Goal: Transaction & Acquisition: Purchase product/service

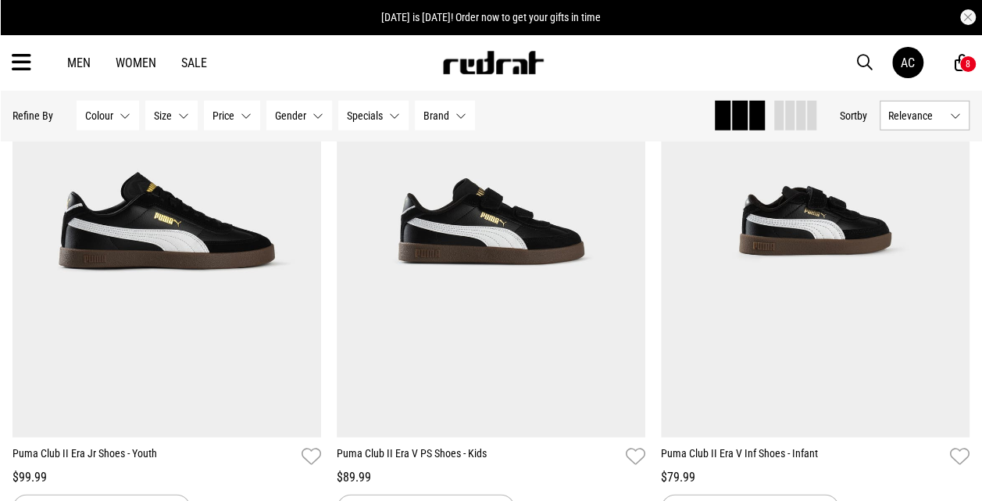
scroll to position [1956, 0]
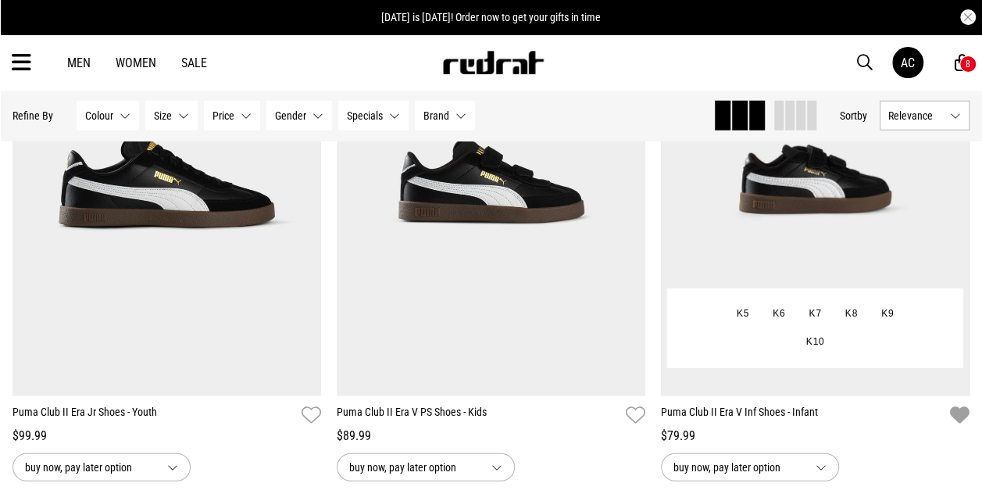
click at [961, 406] on icon "button" at bounding box center [960, 415] width 20 height 23
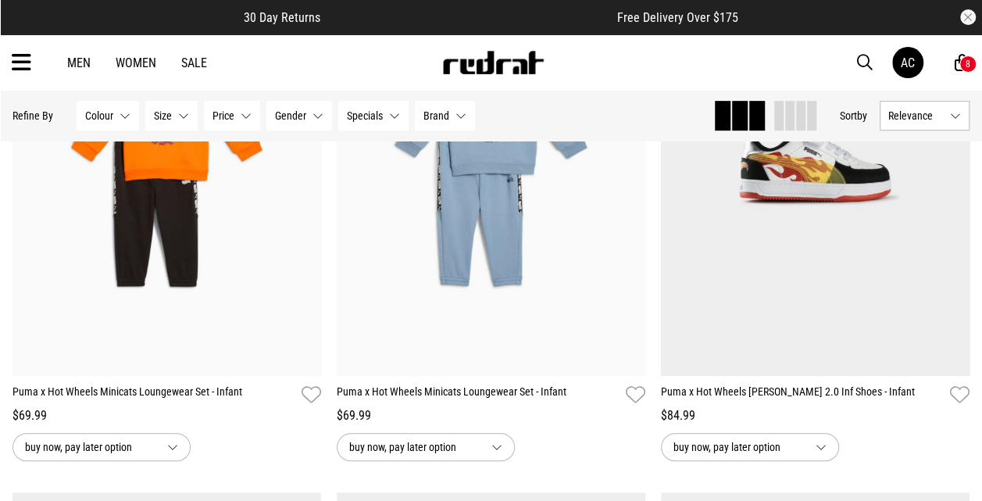
scroll to position [366, 0]
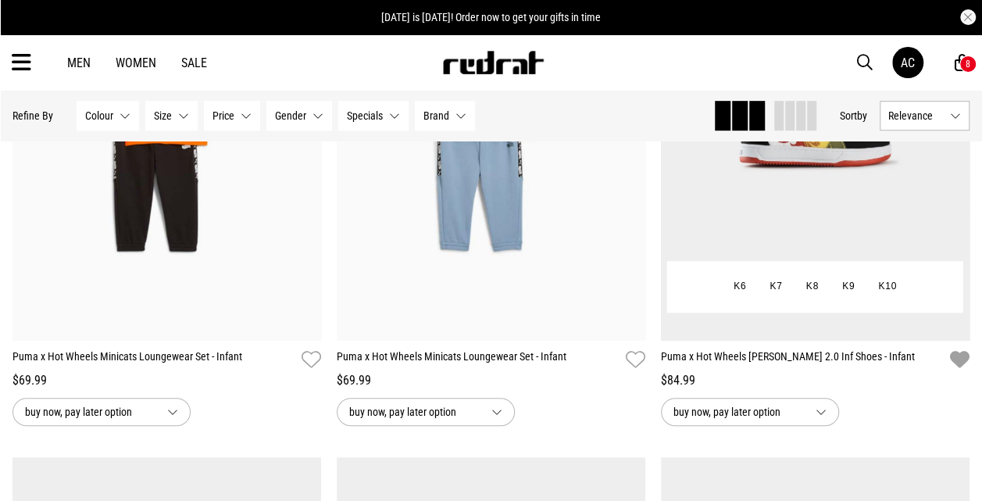
click at [956, 357] on icon "button" at bounding box center [960, 359] width 20 height 23
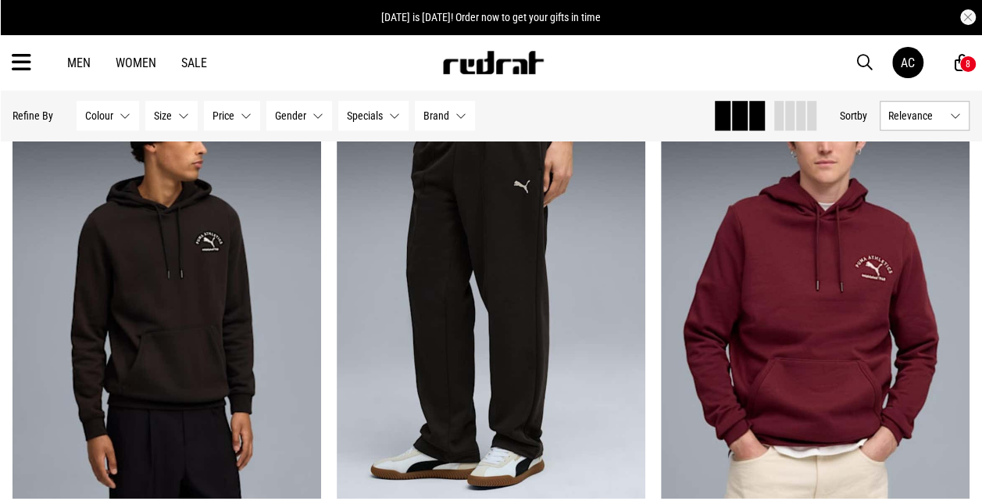
scroll to position [3504, 0]
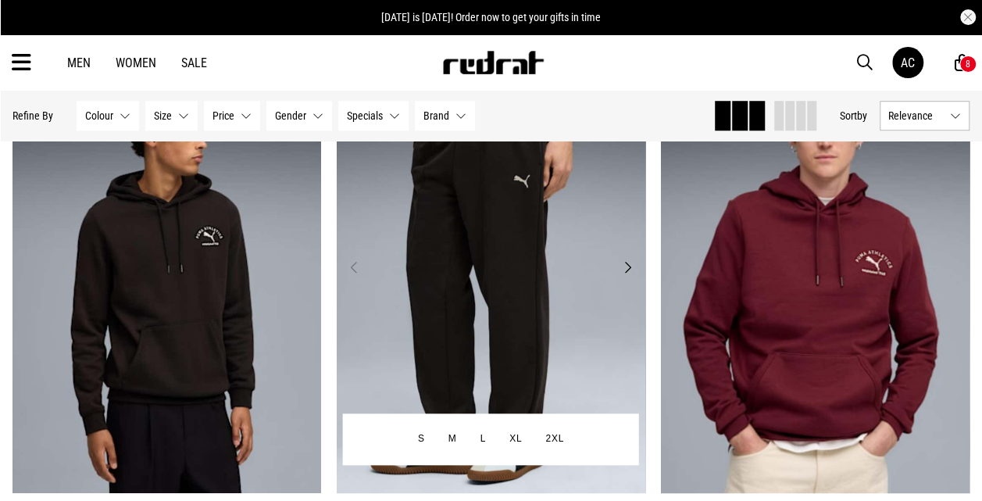
click at [555, 343] on img at bounding box center [491, 277] width 308 height 432
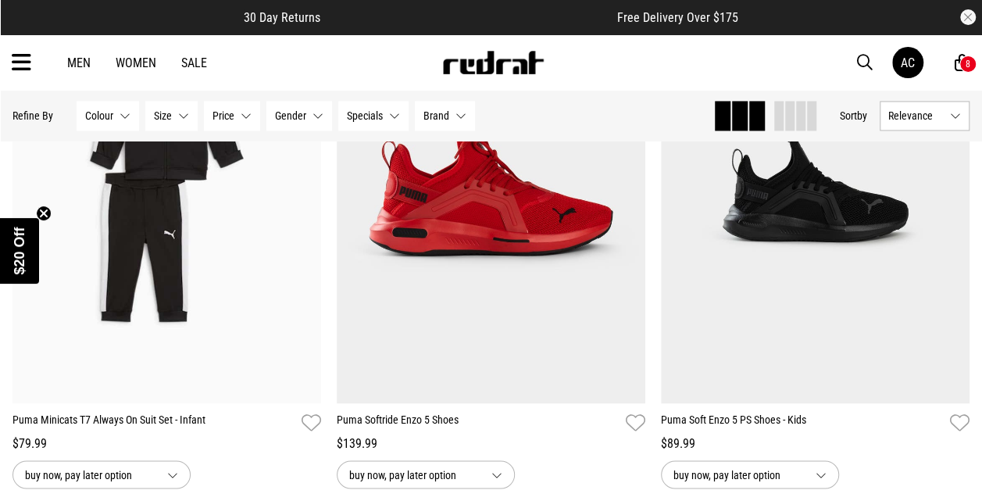
scroll to position [4124, 0]
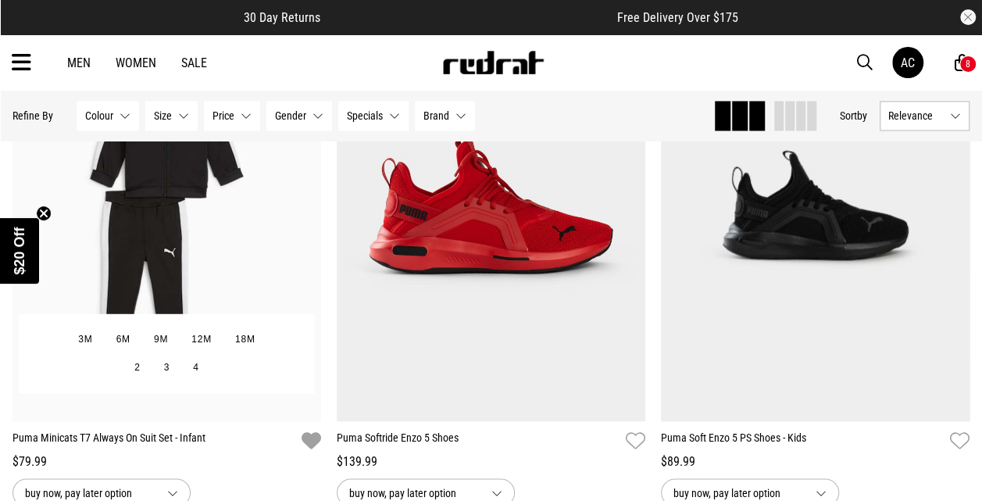
click at [307, 436] on icon "button" at bounding box center [311, 440] width 20 height 23
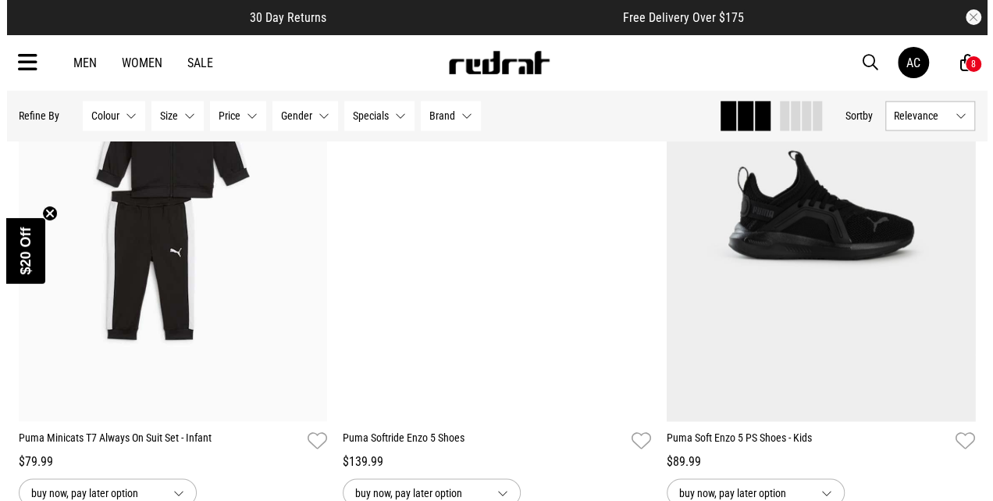
scroll to position [4163, 0]
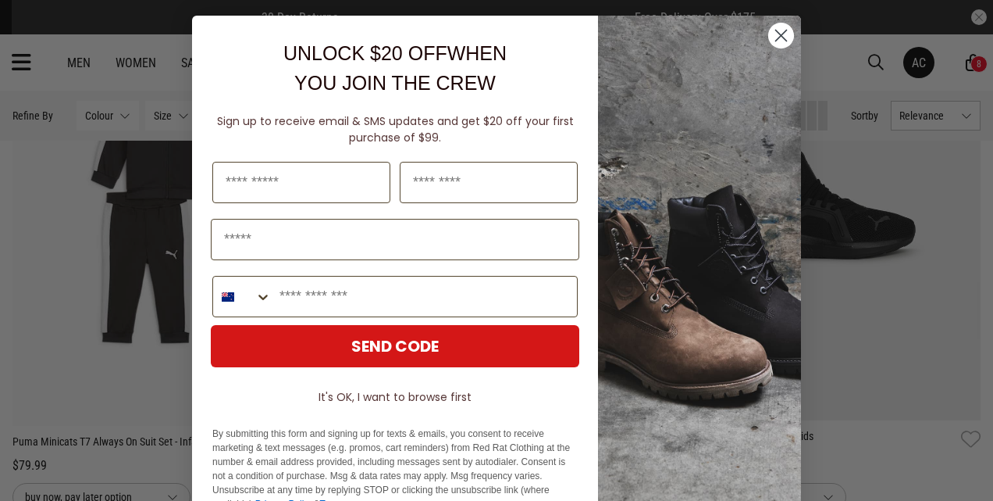
click at [770, 31] on circle "Close dialog" at bounding box center [782, 36] width 26 height 26
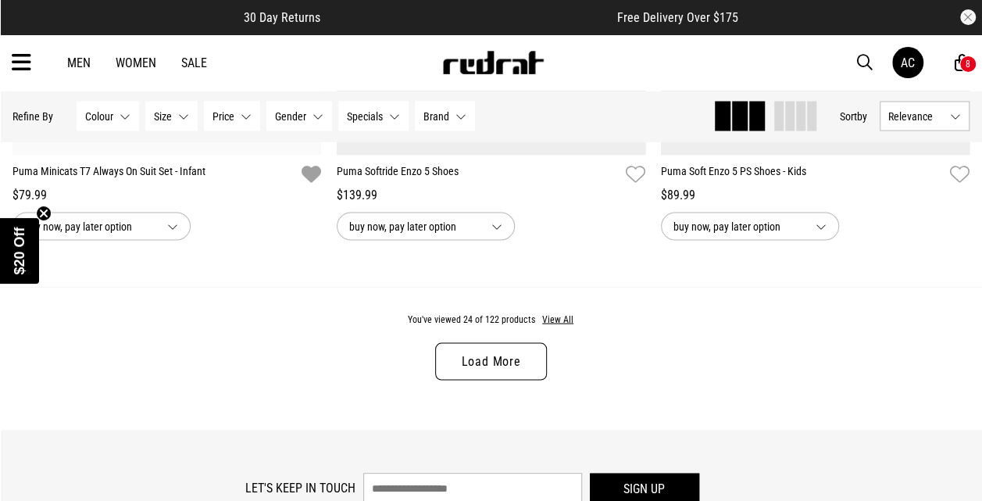
scroll to position [4342, 0]
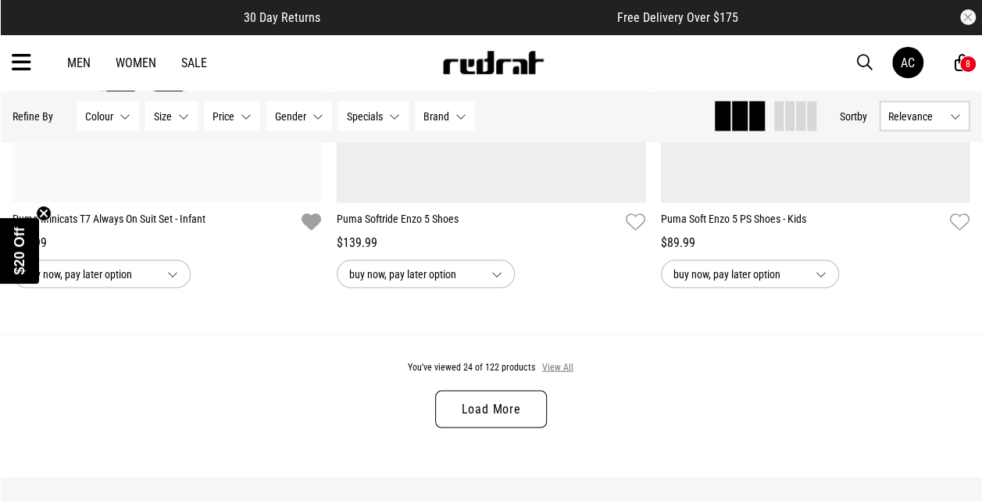
click at [566, 362] on button "View All" at bounding box center [557, 367] width 33 height 14
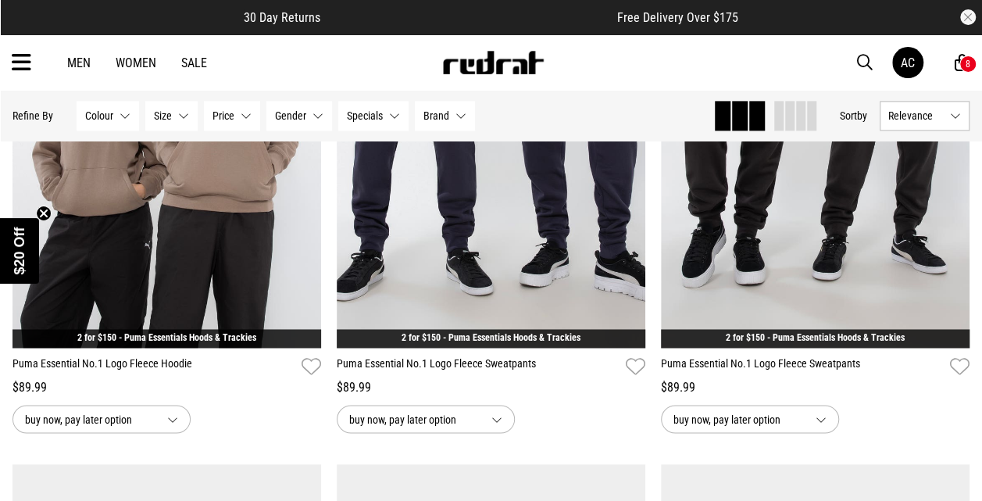
scroll to position [6971, 0]
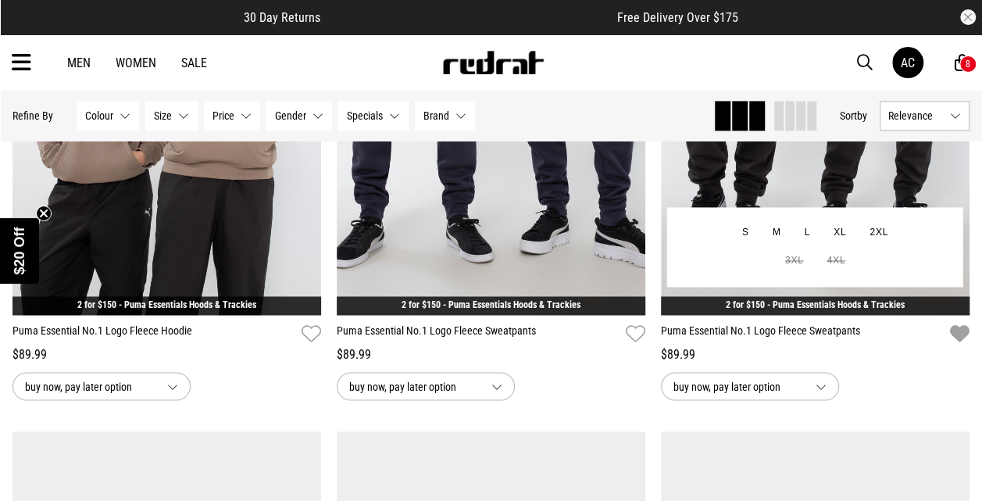
click at [961, 336] on icon "button" at bounding box center [960, 334] width 20 height 23
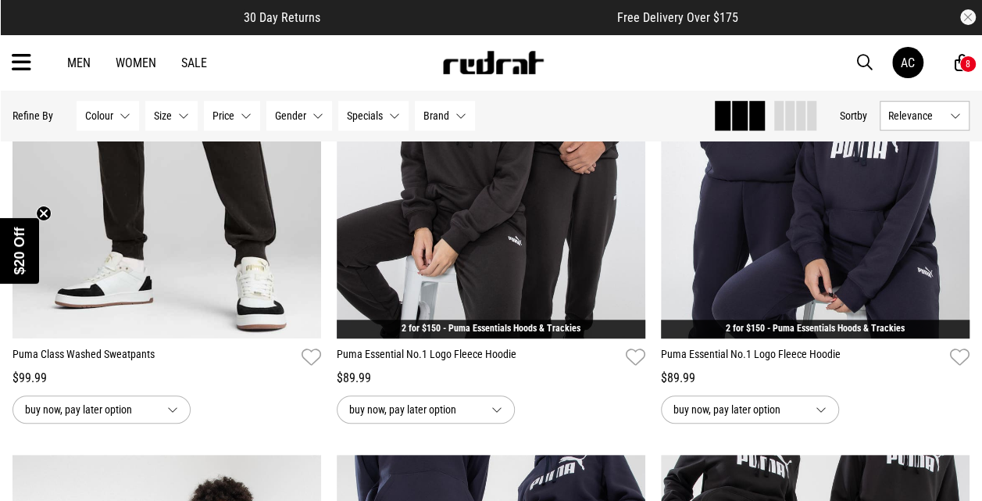
scroll to position [6368, 0]
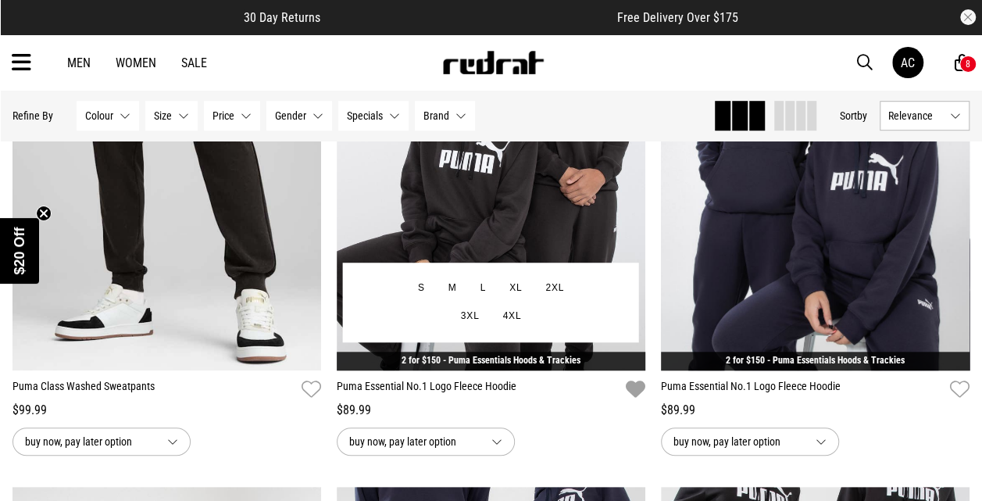
click at [637, 386] on icon "button" at bounding box center [636, 389] width 20 height 23
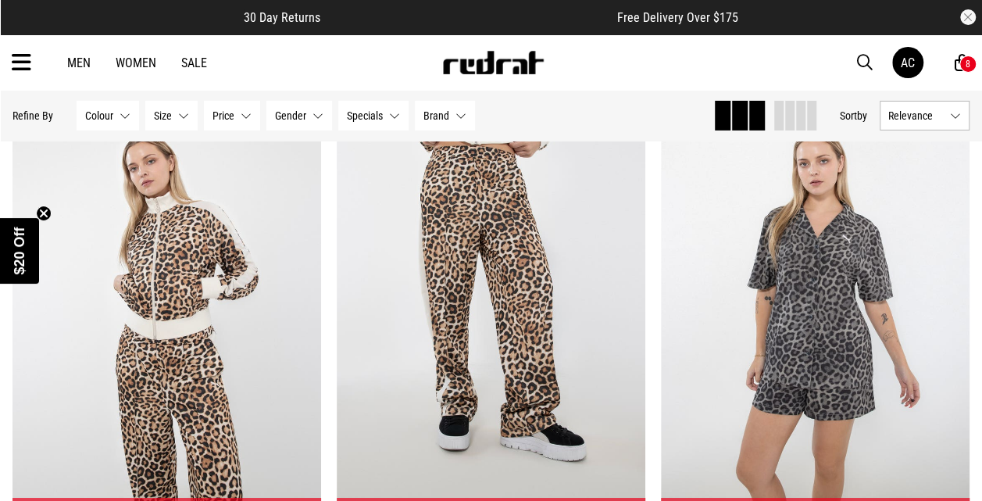
scroll to position [8457, 0]
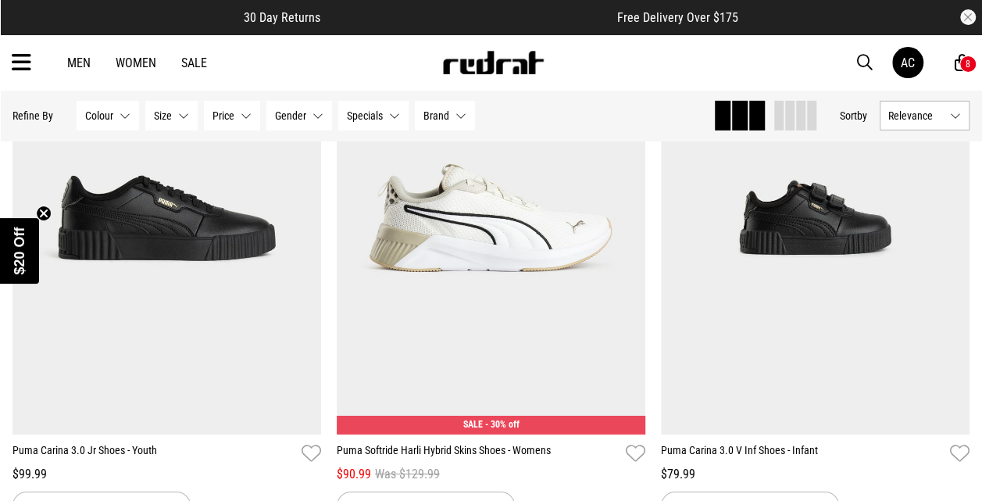
scroll to position [11300, 0]
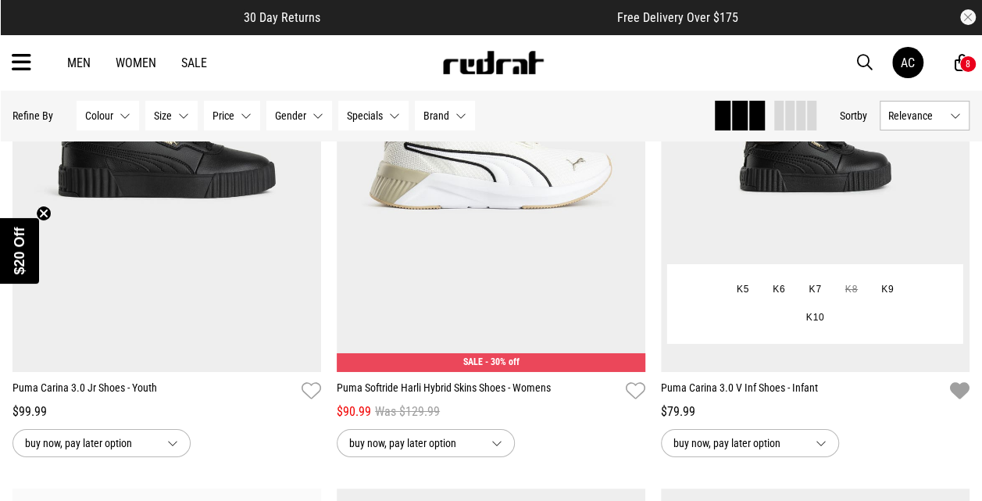
drag, startPoint x: 953, startPoint y: 391, endPoint x: 951, endPoint y: 400, distance: 9.5
click at [953, 391] on icon "button" at bounding box center [960, 391] width 20 height 23
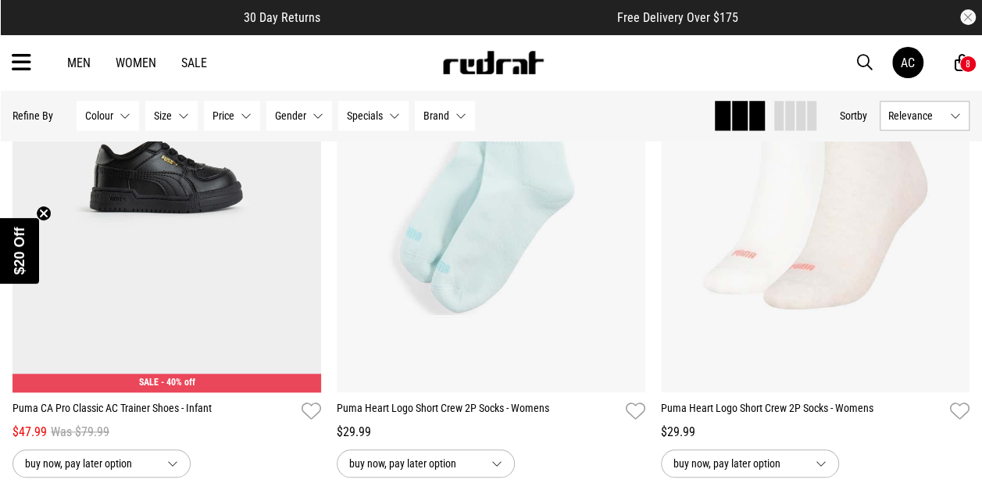
scroll to position [12391, 0]
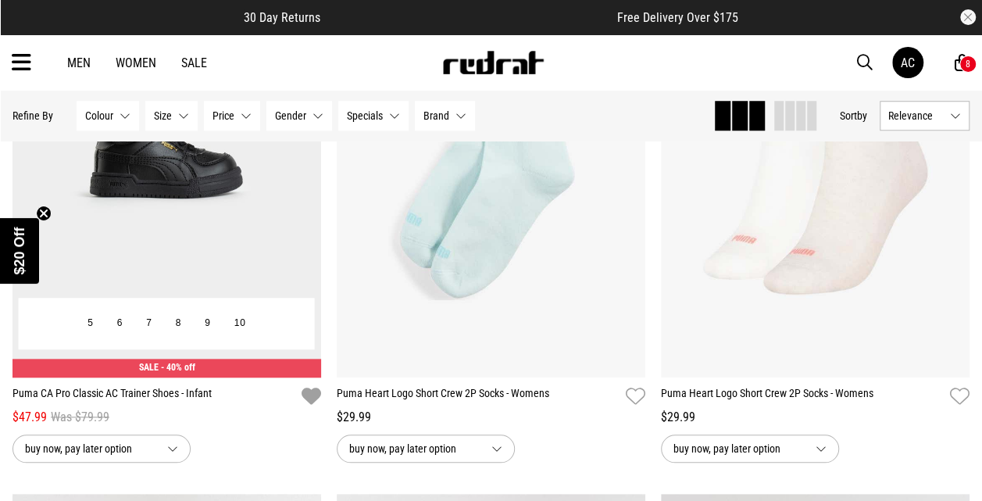
click at [319, 401] on icon "button" at bounding box center [311, 396] width 20 height 23
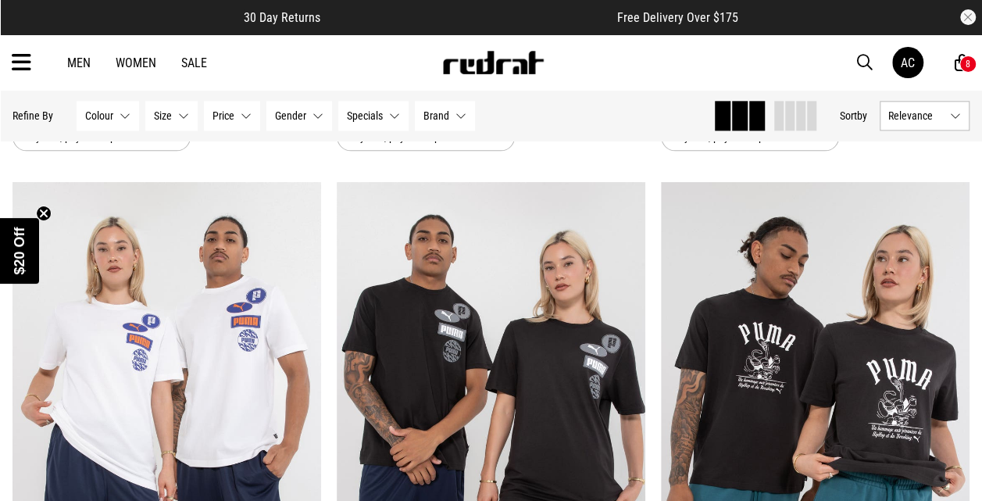
scroll to position [12765, 0]
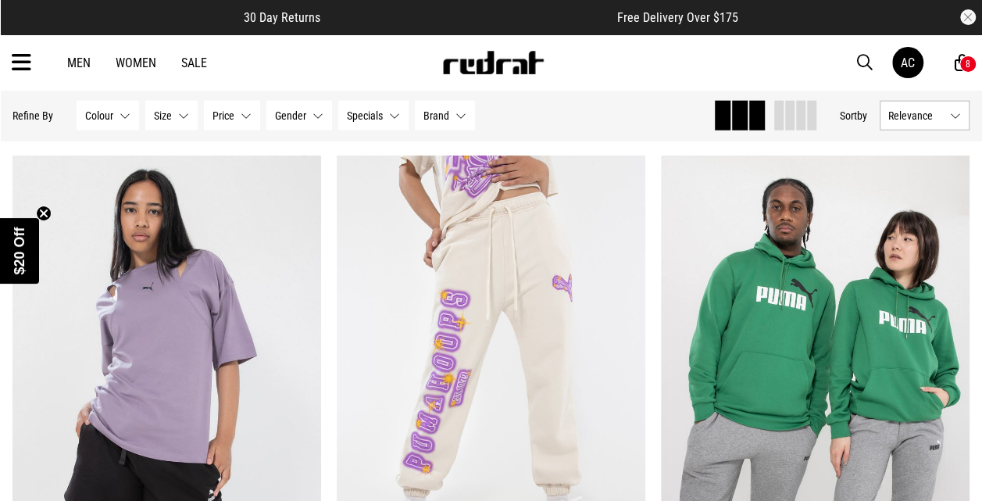
scroll to position [16640, 0]
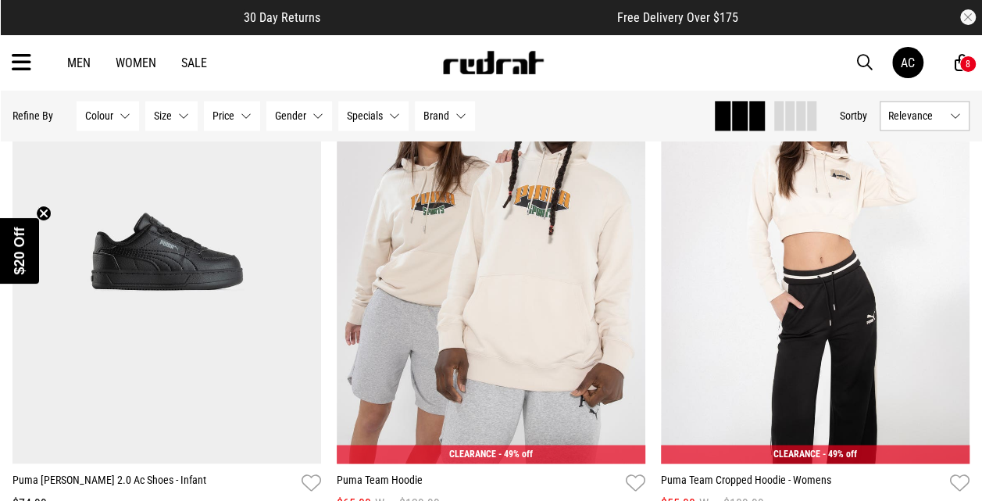
scroll to position [18914, 0]
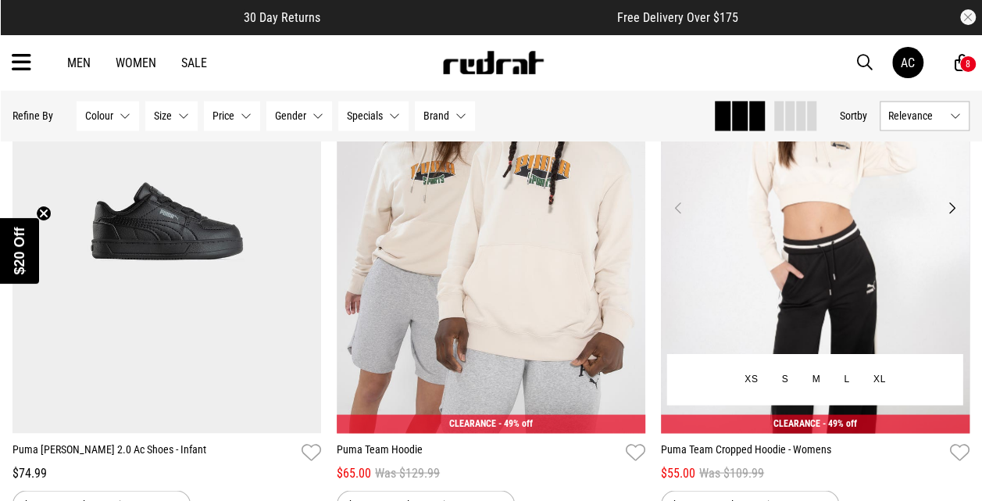
drag, startPoint x: 843, startPoint y: 231, endPoint x: 851, endPoint y: 241, distance: 11.7
click at [843, 231] on img at bounding box center [815, 217] width 308 height 432
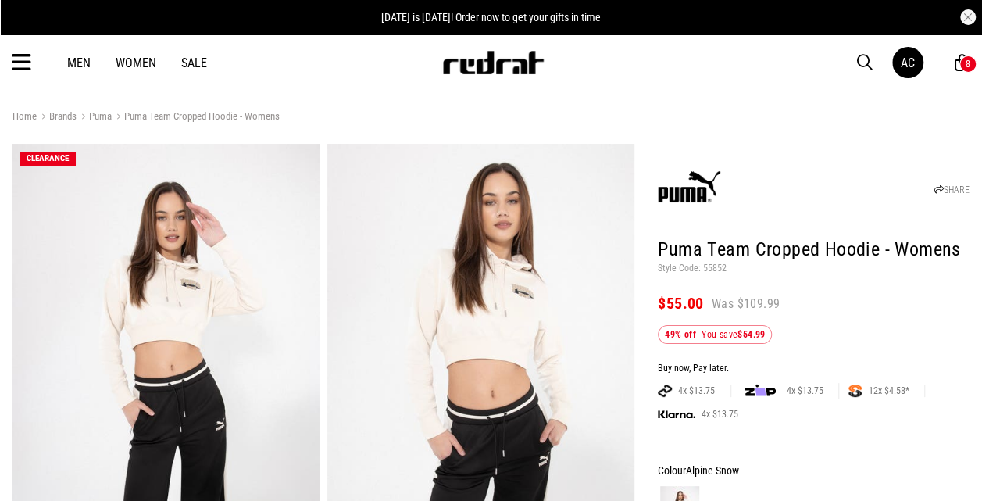
click at [196, 289] on img at bounding box center [165, 355] width 307 height 423
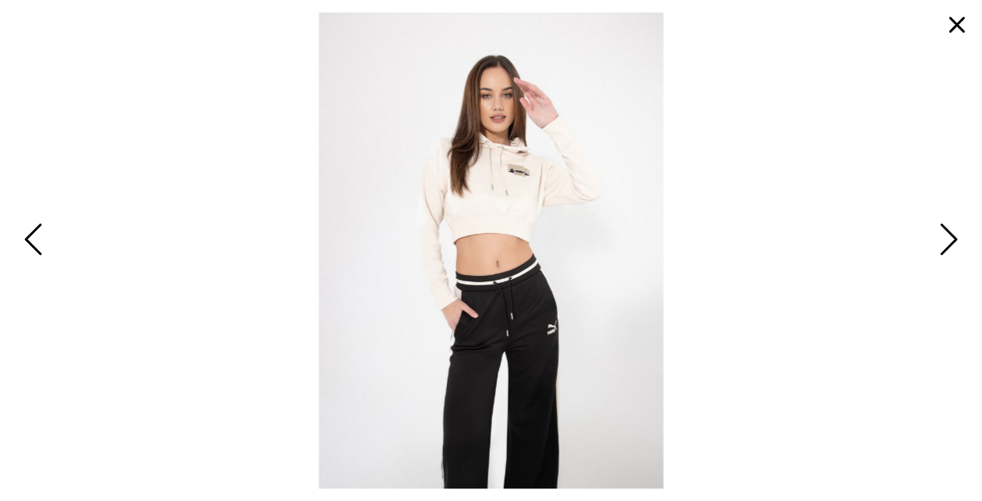
click at [948, 237] on span "Next" at bounding box center [946, 240] width 24 height 45
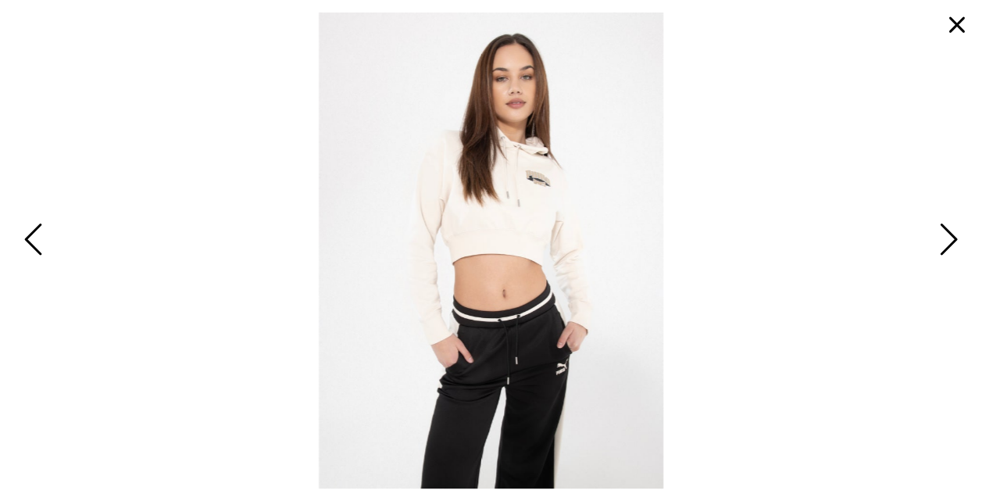
click at [947, 244] on span "Next" at bounding box center [946, 240] width 24 height 45
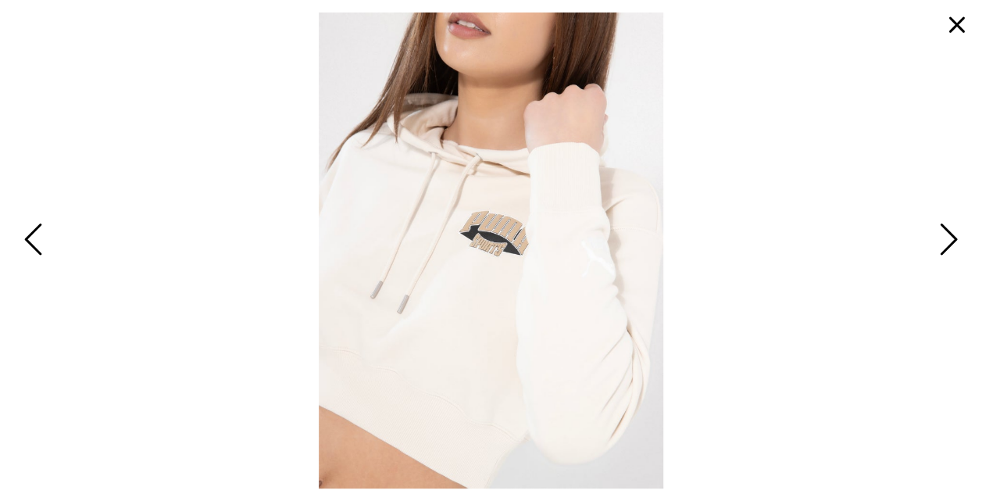
click at [958, 25] on button "button" at bounding box center [956, 24] width 37 height 37
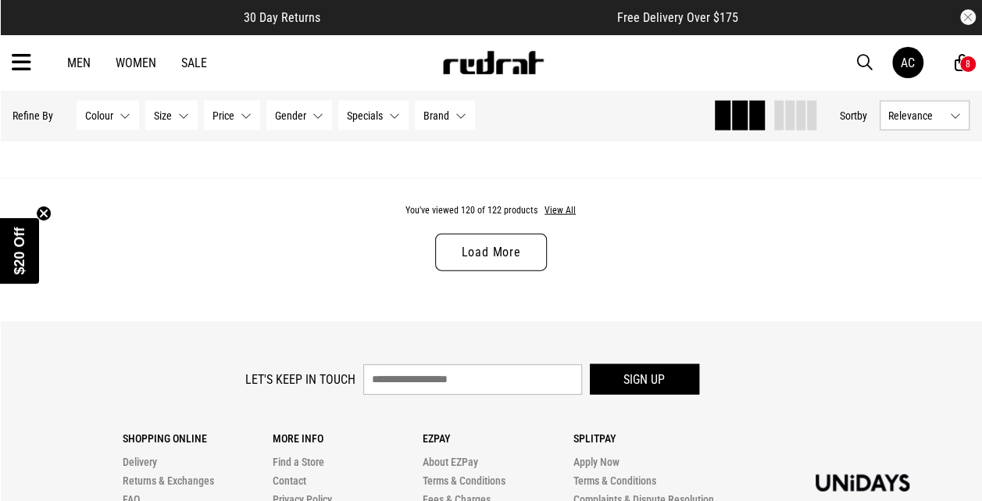
scroll to position [4593, 0]
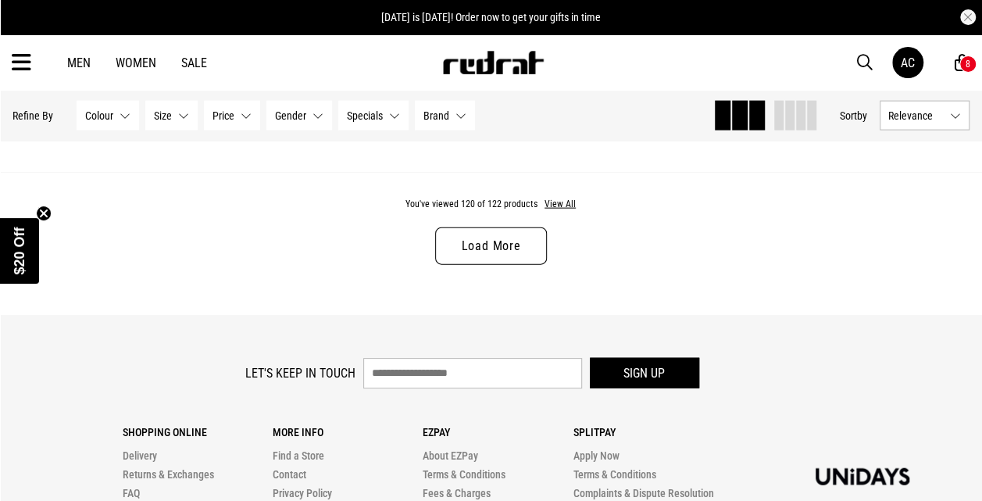
click at [501, 244] on link "Load More" at bounding box center [490, 245] width 111 height 37
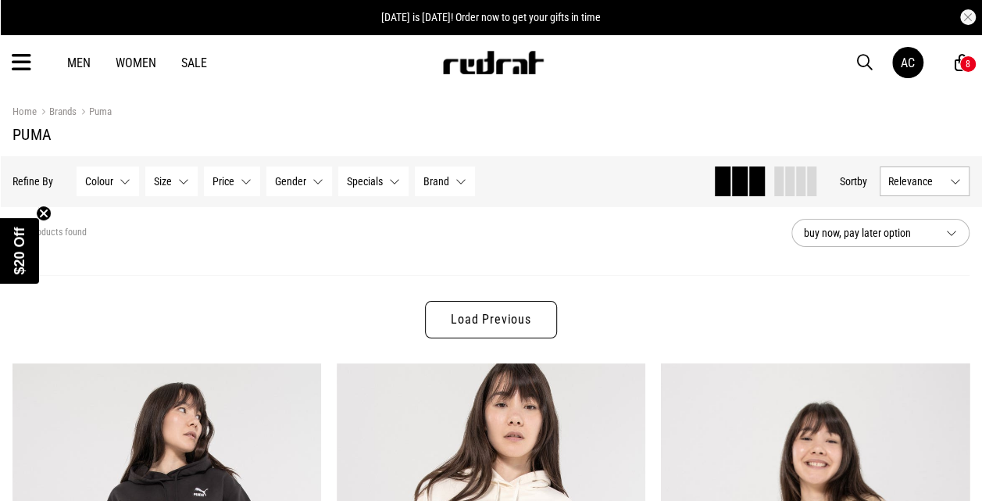
click at [198, 56] on link "Sale" at bounding box center [194, 62] width 26 height 15
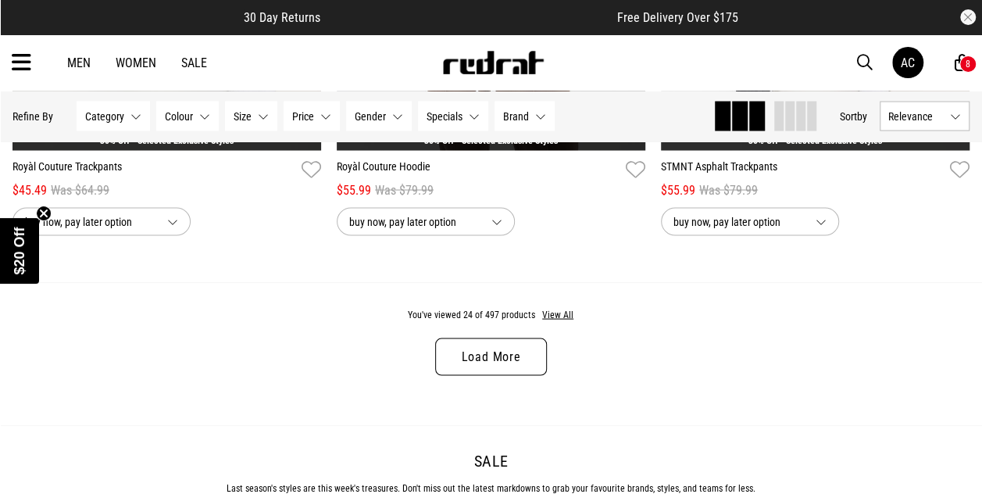
scroll to position [4413, 0]
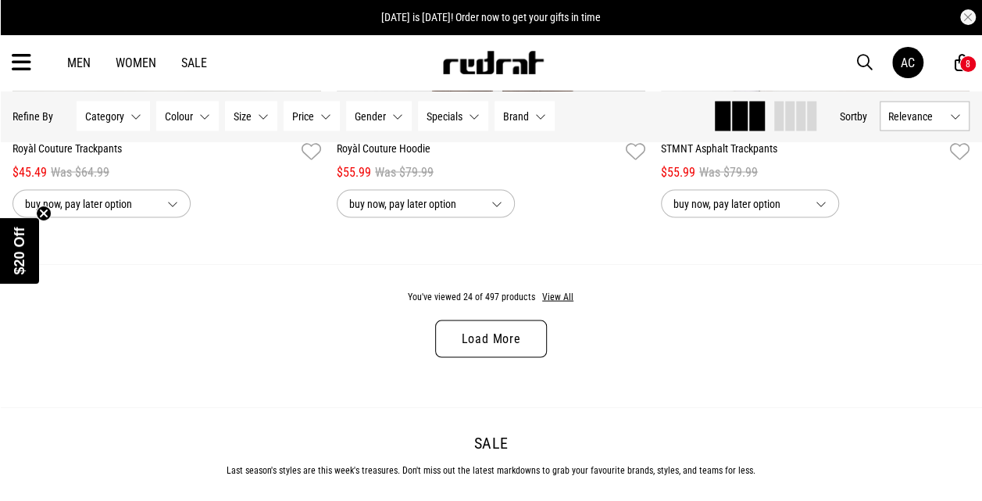
click at [559, 287] on div "You've viewed 24 of 497 products View All Load More" at bounding box center [491, 335] width 982 height 143
click at [561, 299] on button "View All" at bounding box center [557, 297] width 33 height 14
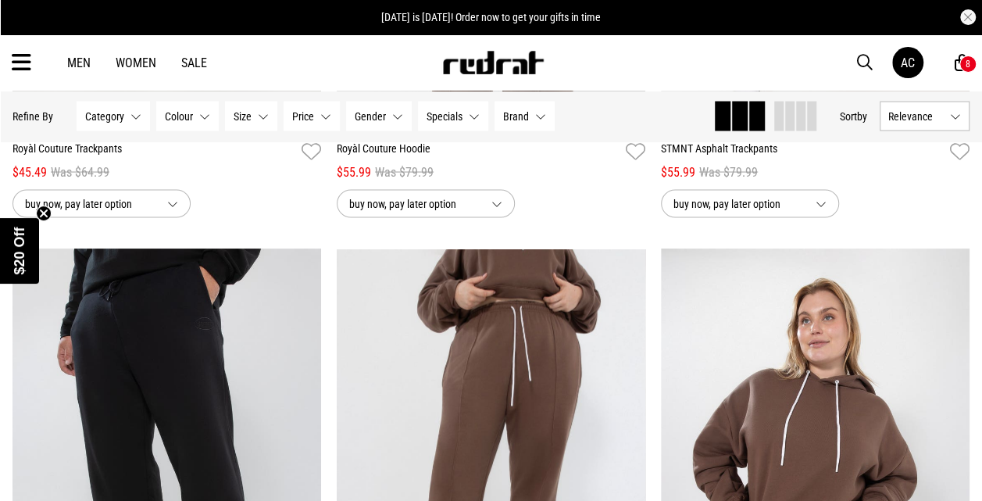
click at [961, 116] on button "Relevance" at bounding box center [924, 116] width 90 height 30
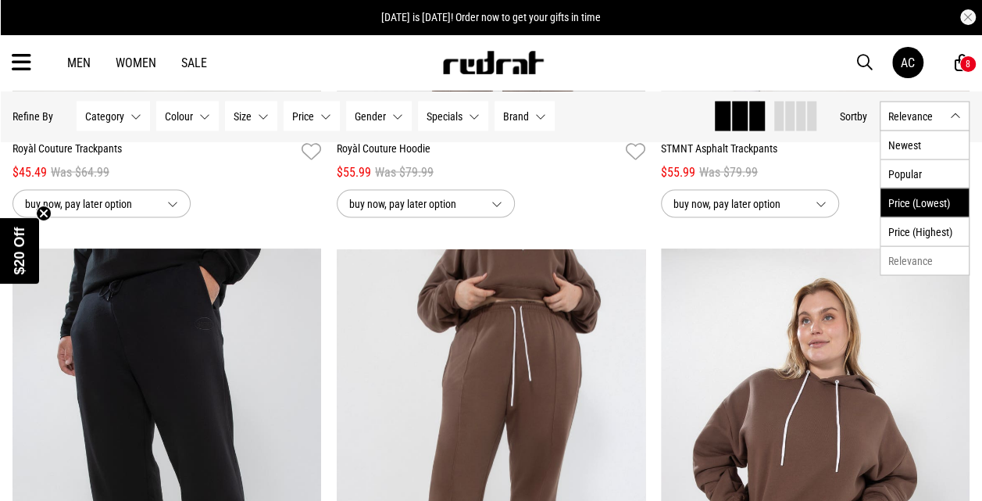
click at [915, 198] on li "Price (Lowest)" at bounding box center [924, 201] width 88 height 29
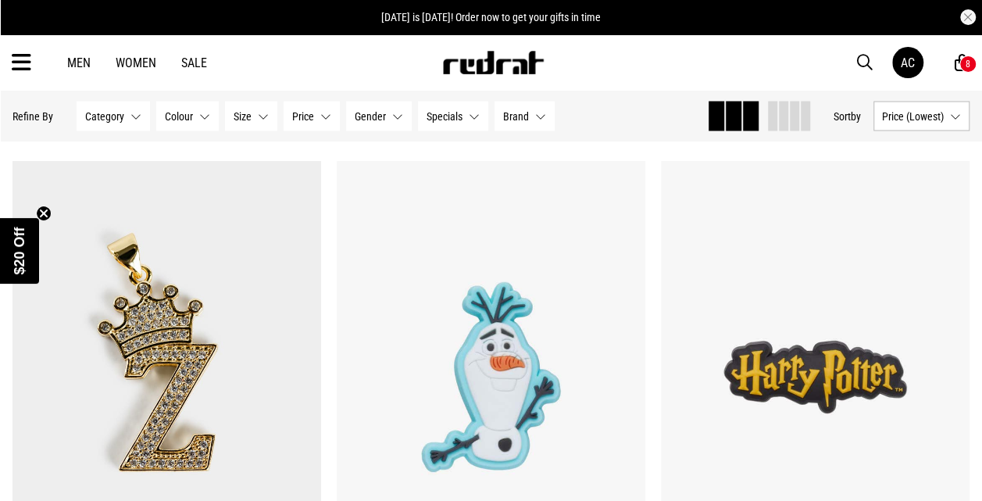
scroll to position [7395, 0]
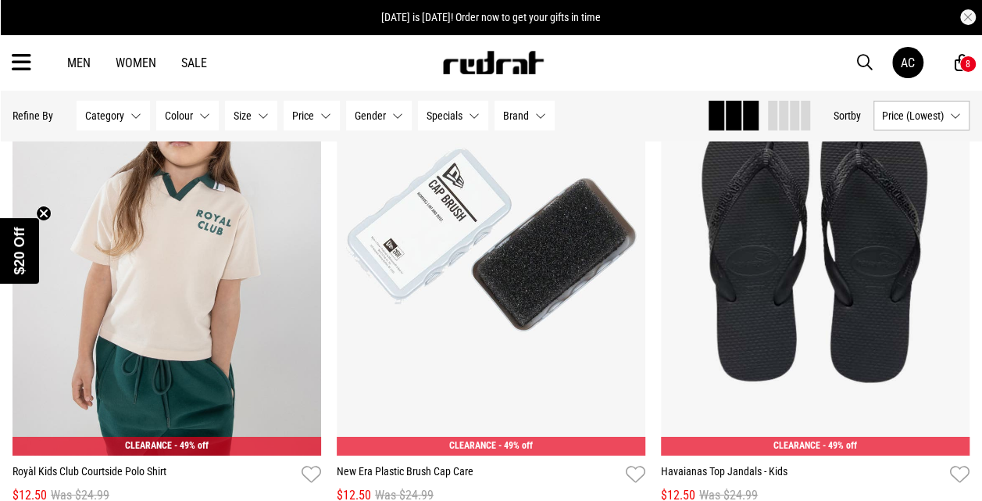
scroll to position [11226, 0]
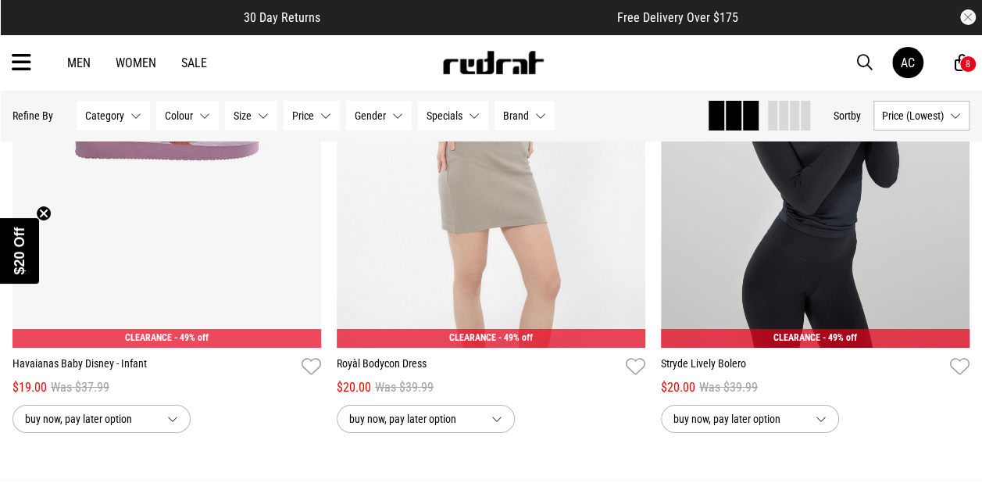
scroll to position [17376, 0]
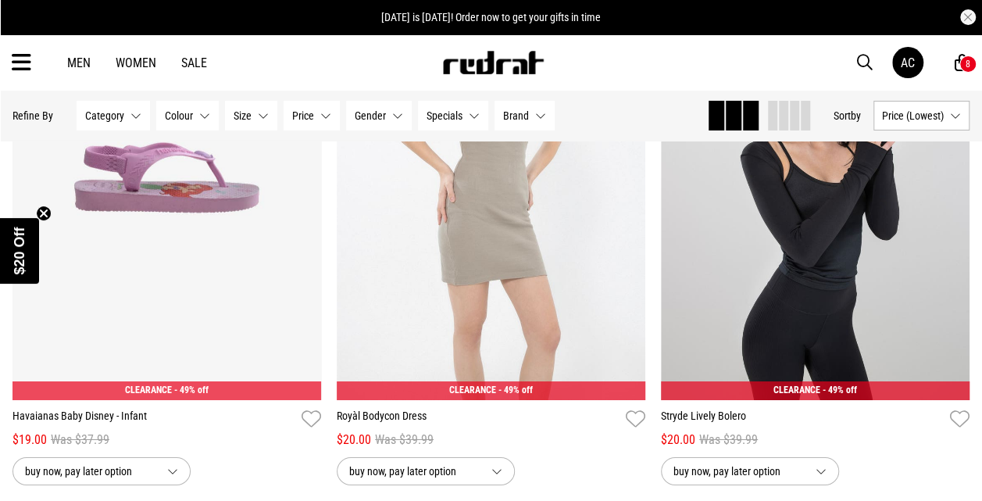
scroll to position [17328, 0]
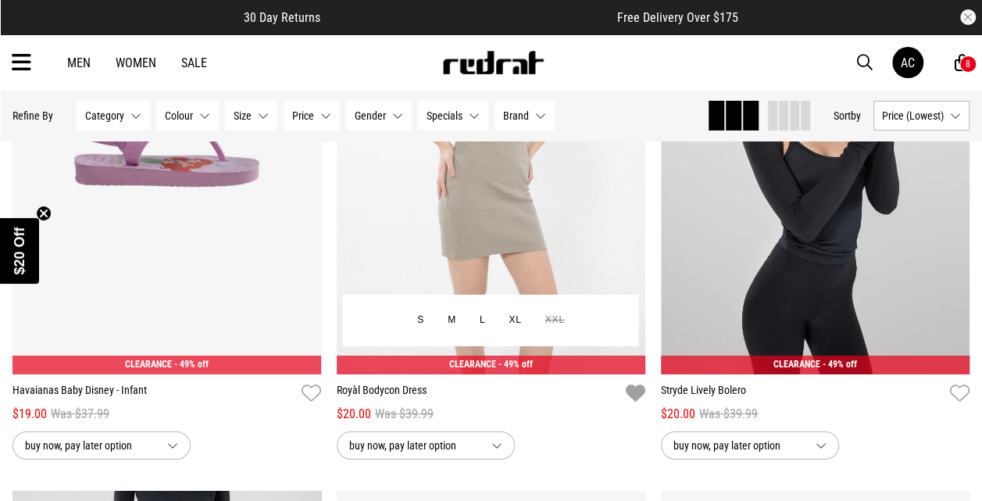
click at [641, 398] on icon "button" at bounding box center [636, 393] width 20 height 23
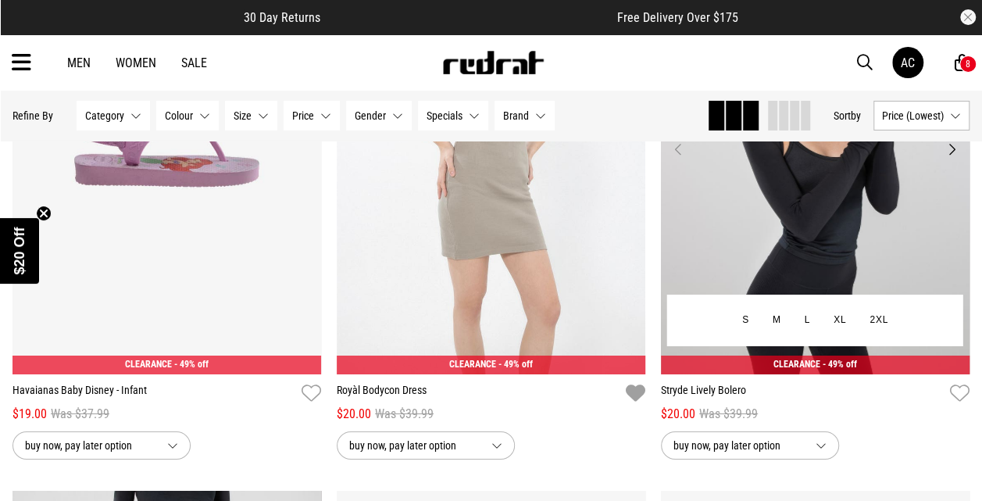
click at [826, 275] on img at bounding box center [815, 158] width 308 height 432
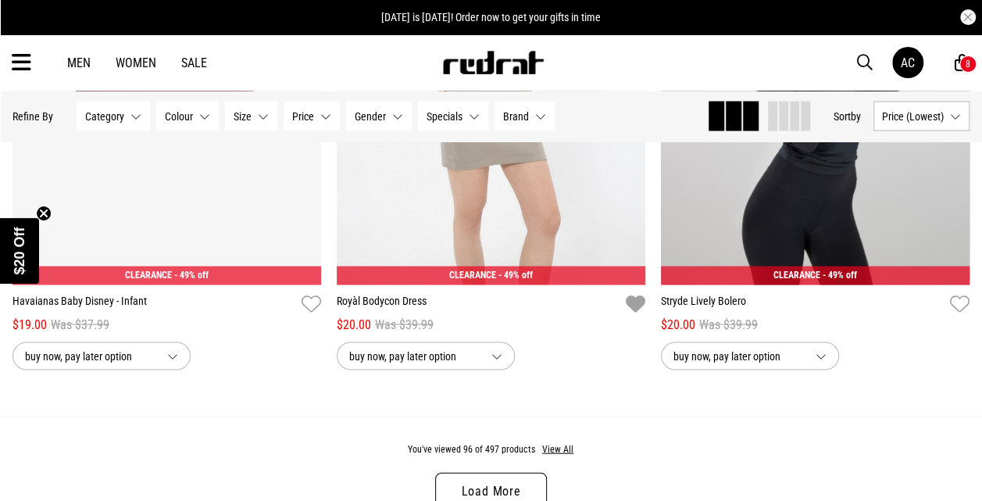
scroll to position [4342, 0]
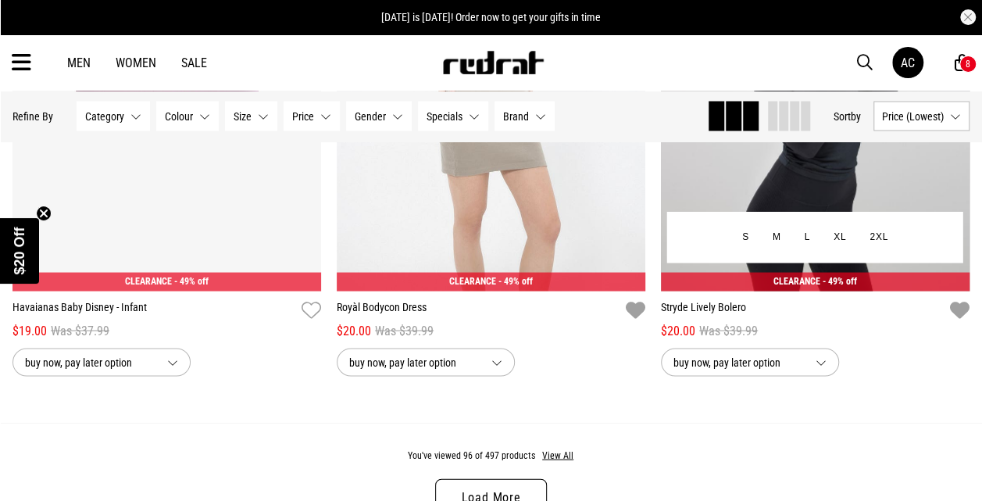
click at [960, 316] on icon "button" at bounding box center [960, 309] width 20 height 23
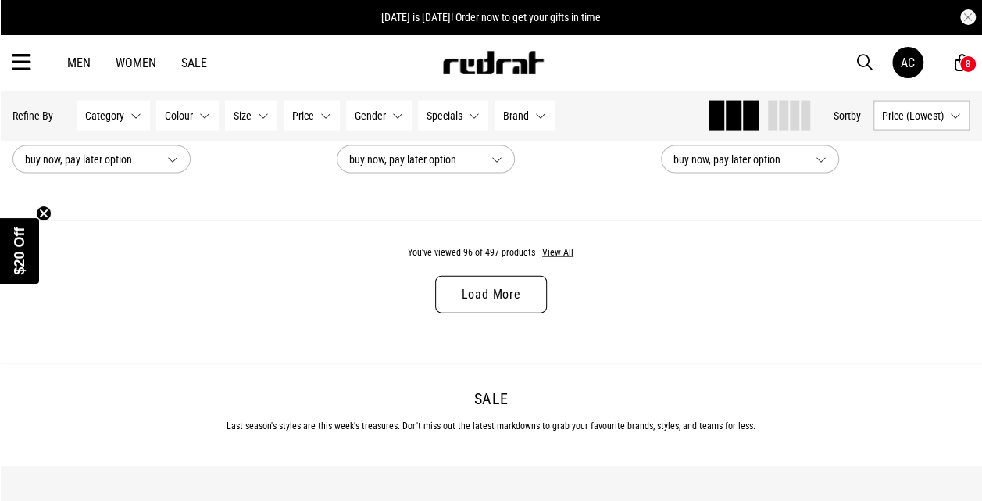
scroll to position [4563, 0]
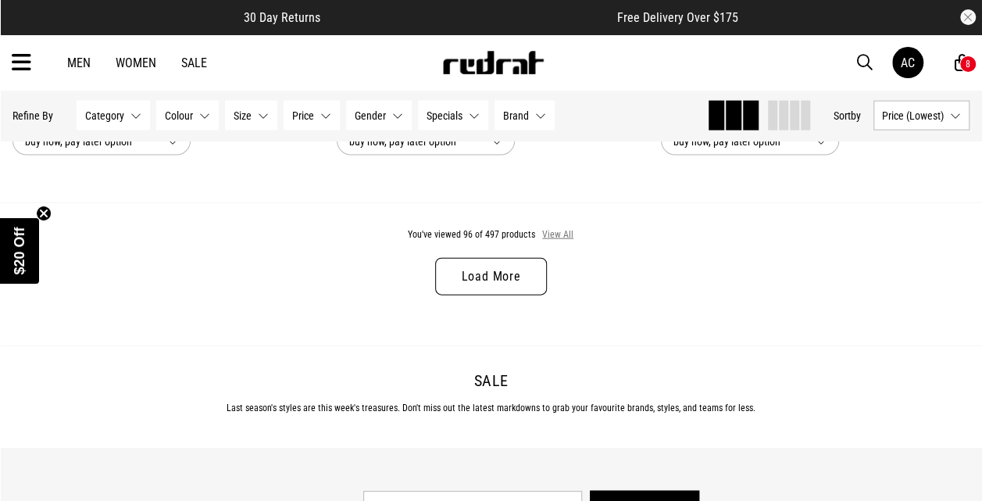
click at [562, 230] on button "View All" at bounding box center [557, 235] width 33 height 14
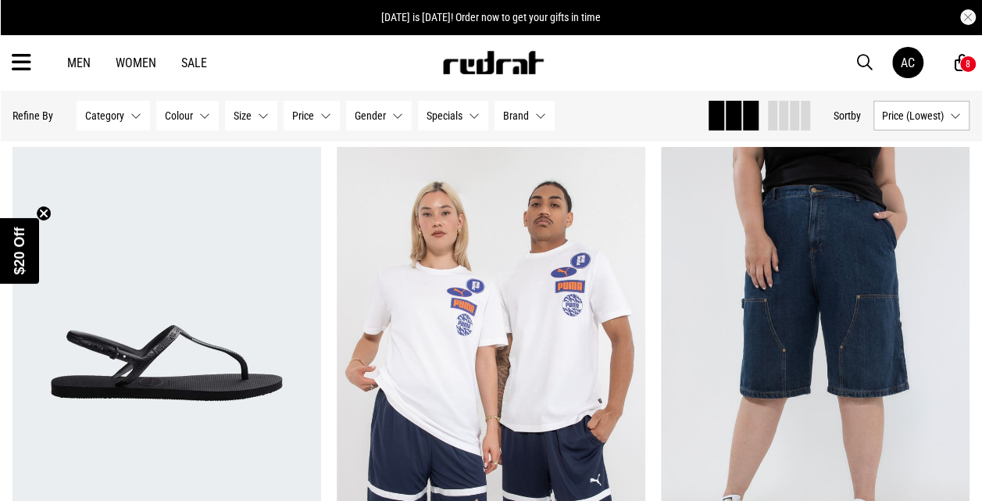
scroll to position [8496, 0]
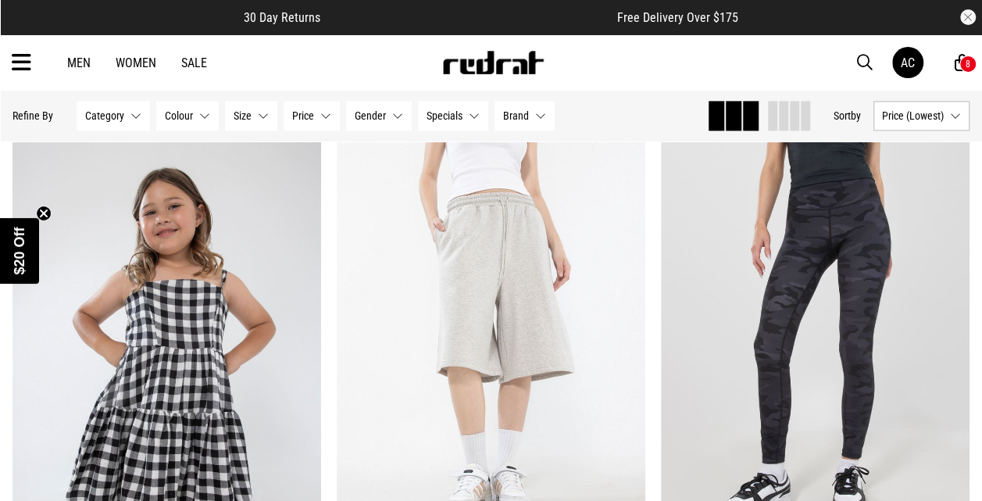
scroll to position [12862, 0]
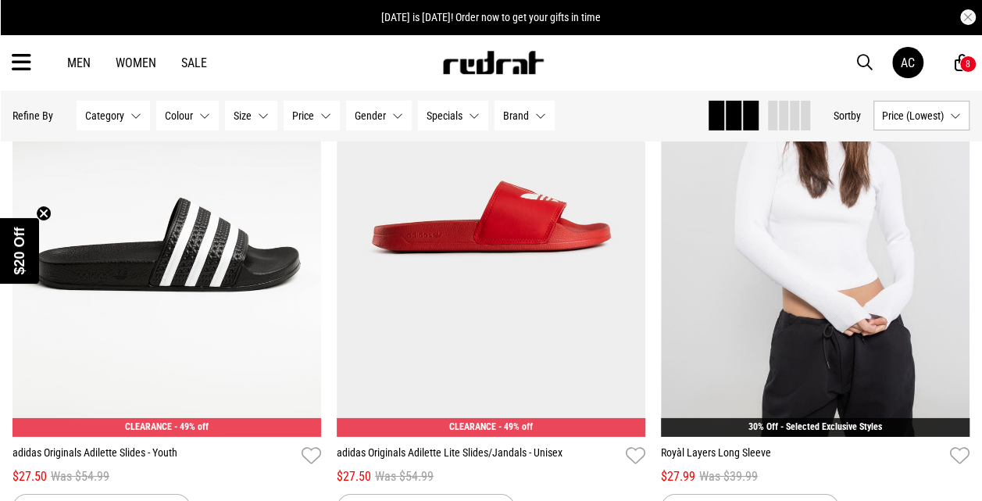
scroll to position [14085, 0]
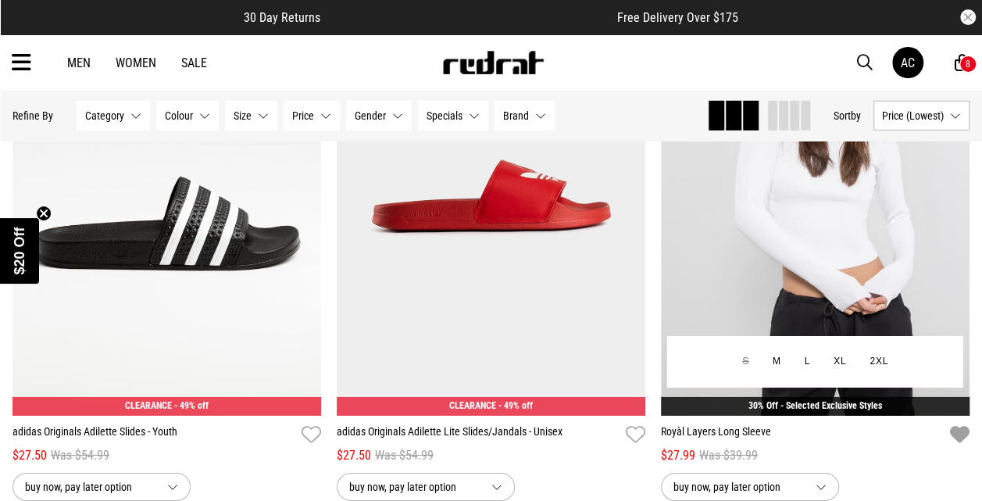
click at [956, 440] on icon "button" at bounding box center [960, 434] width 20 height 23
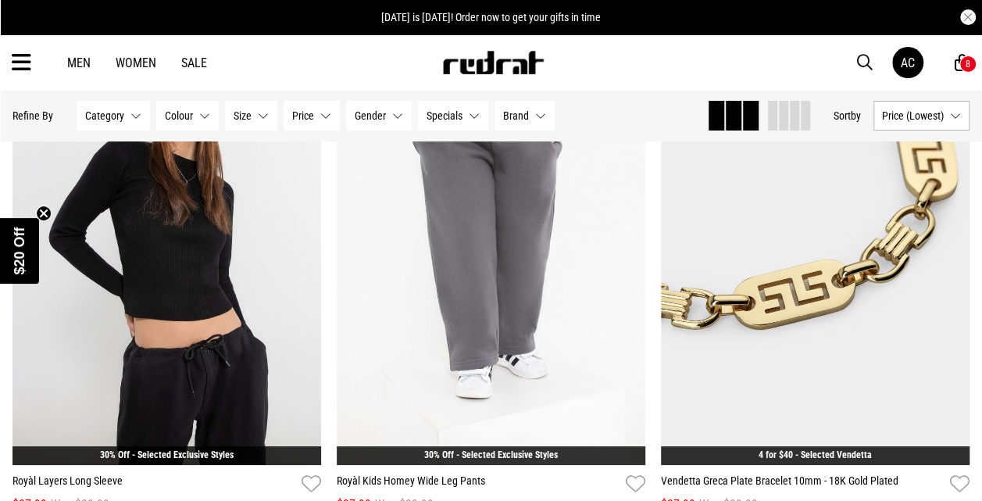
scroll to position [14656, 0]
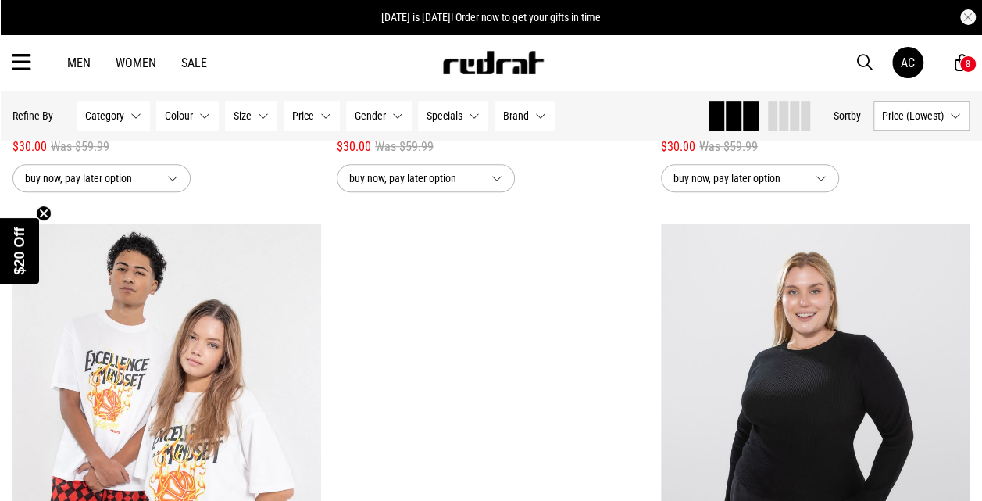
scroll to position [21077, 0]
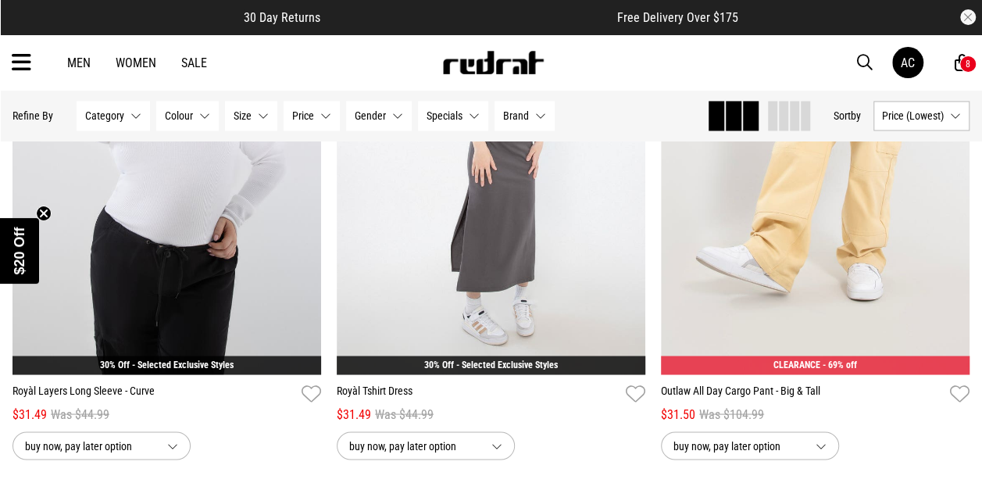
scroll to position [21751, 0]
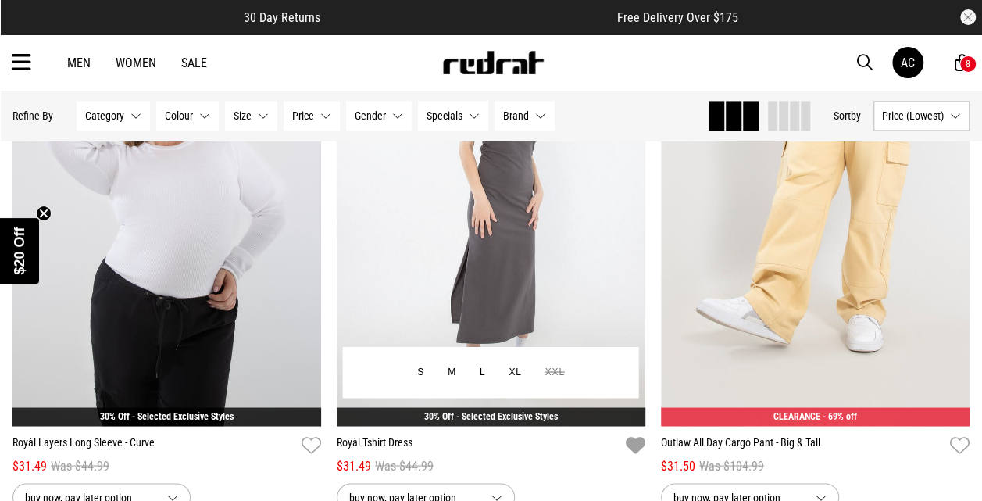
click at [642, 449] on icon "button" at bounding box center [636, 444] width 20 height 23
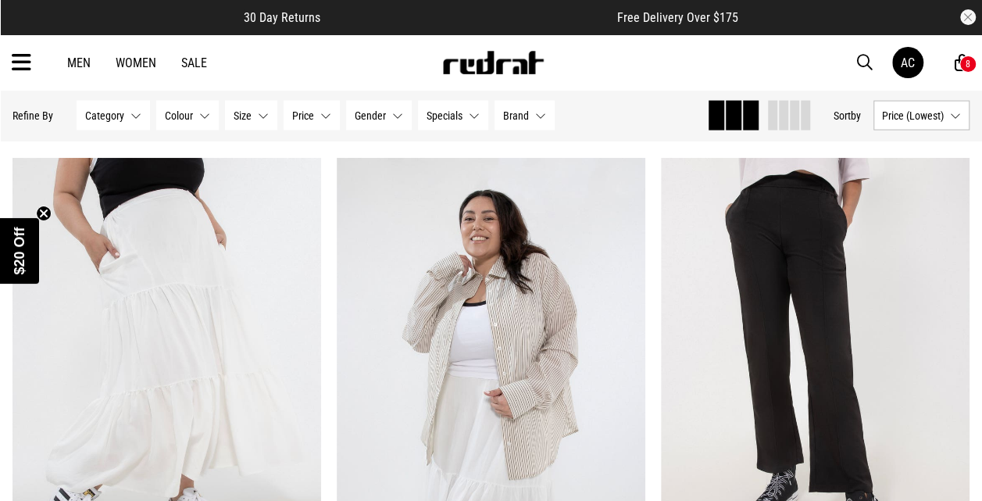
scroll to position [22208, 0]
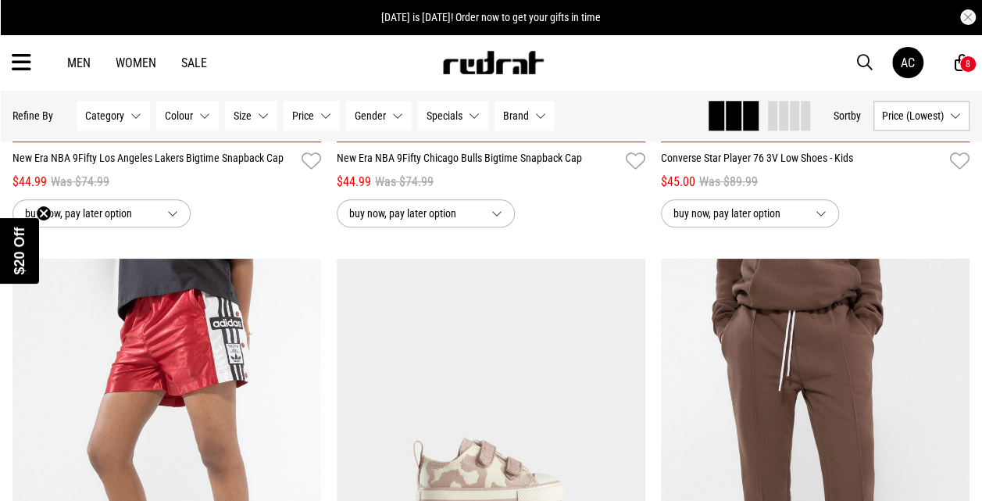
scroll to position [39445, 0]
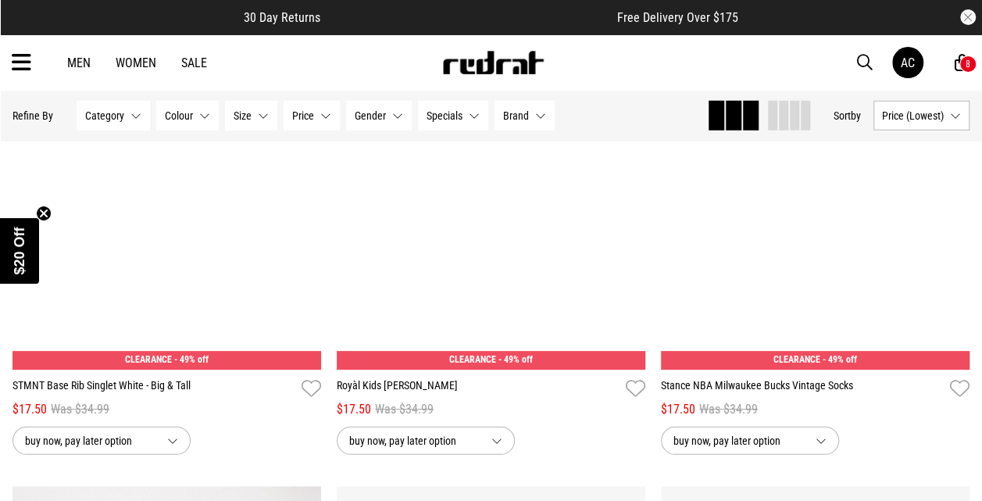
scroll to position [23, 0]
